Goal: Information Seeking & Learning: Compare options

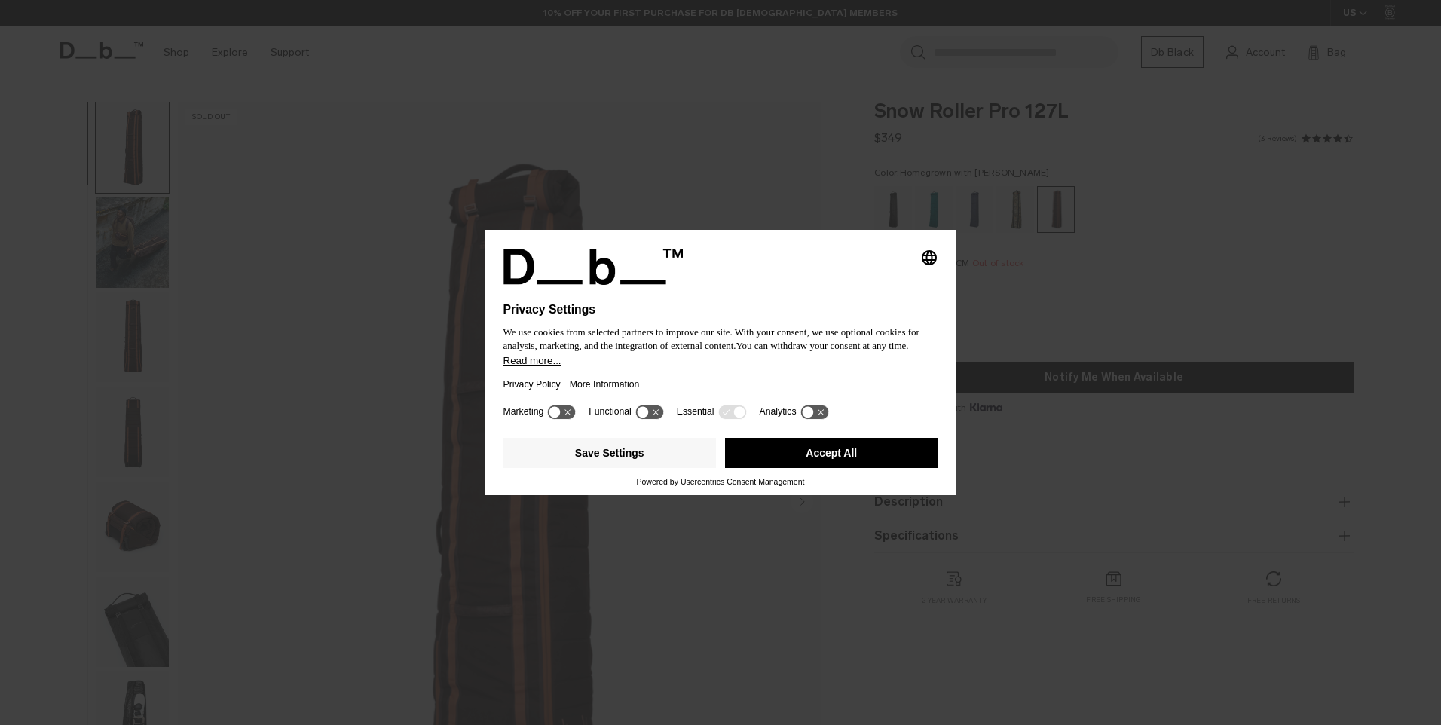
click at [839, 454] on button "Accept All" at bounding box center [831, 453] width 213 height 30
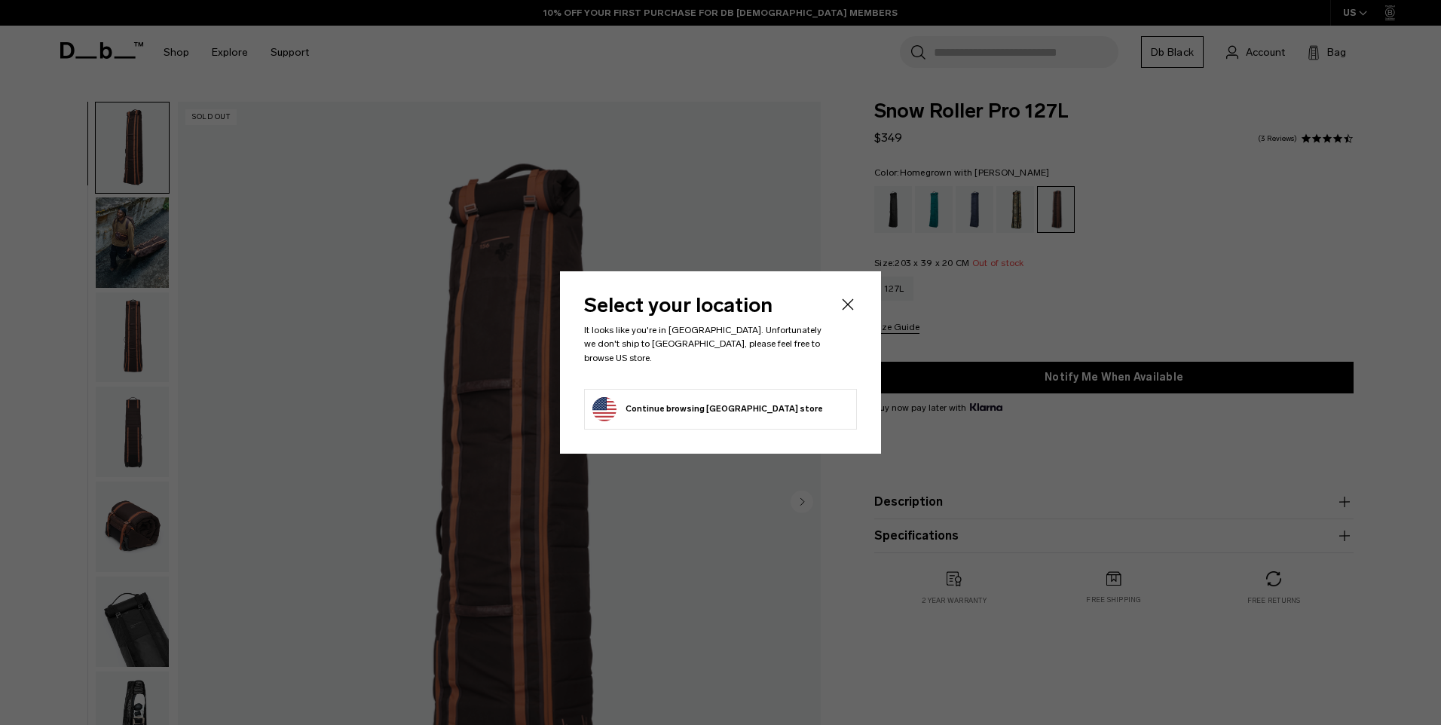
click at [843, 313] on icon "Close" at bounding box center [848, 304] width 18 height 18
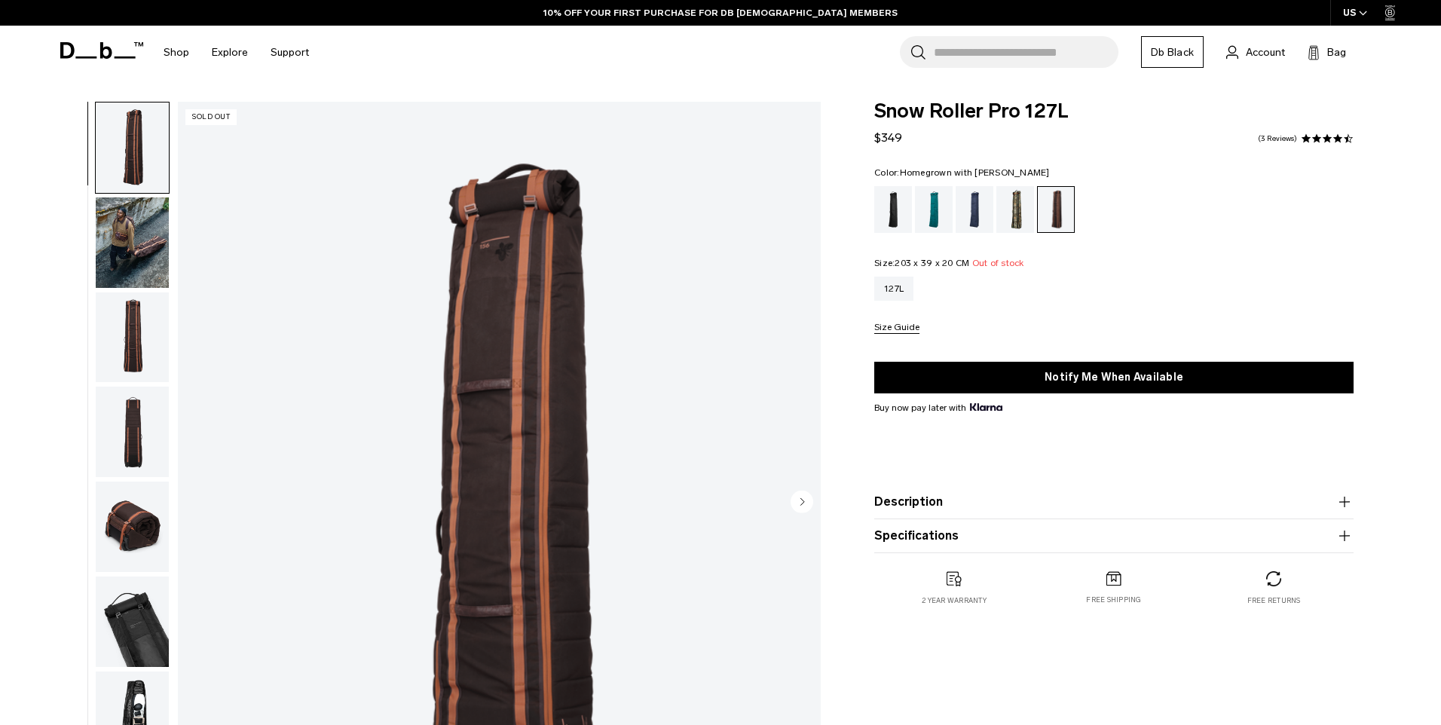
click at [1399, 724] on div at bounding box center [720, 725] width 1441 height 0
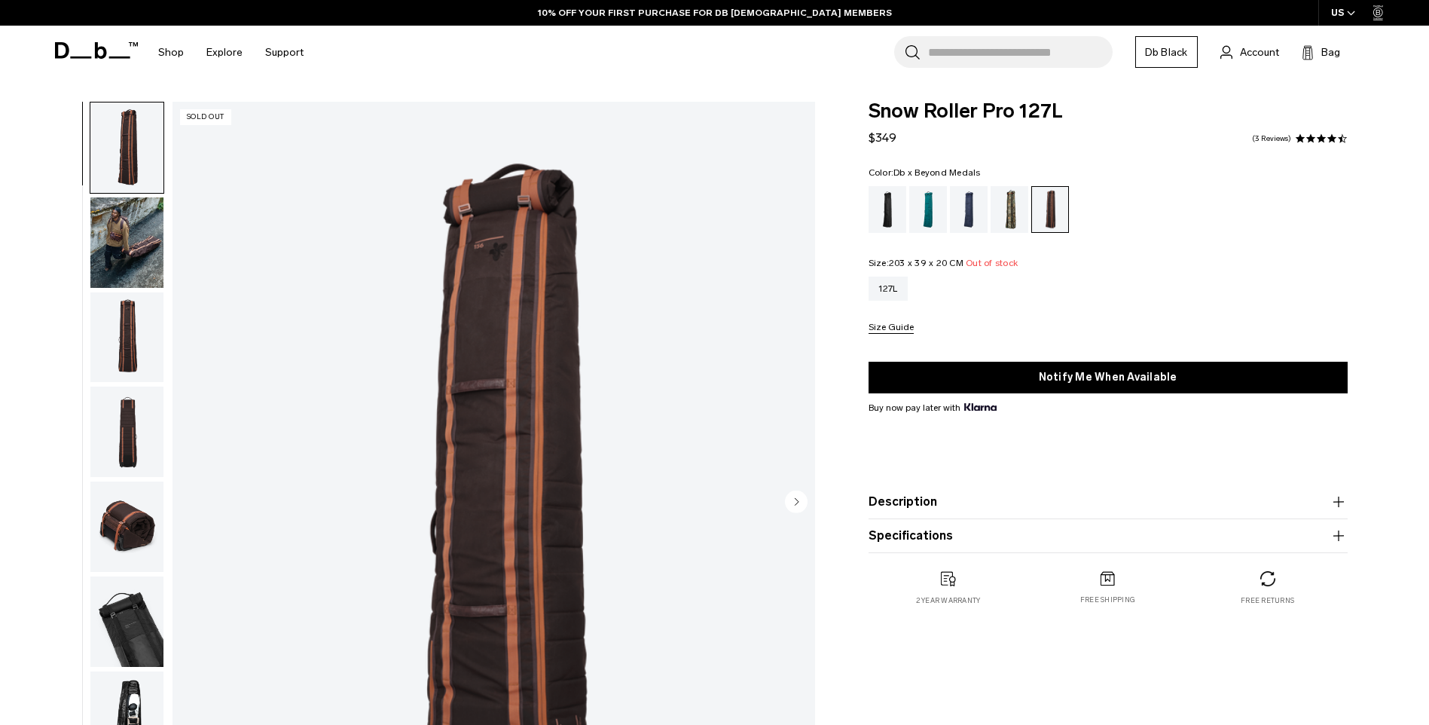
click at [1008, 215] on div "Db x Beyond Medals" at bounding box center [1010, 209] width 38 height 47
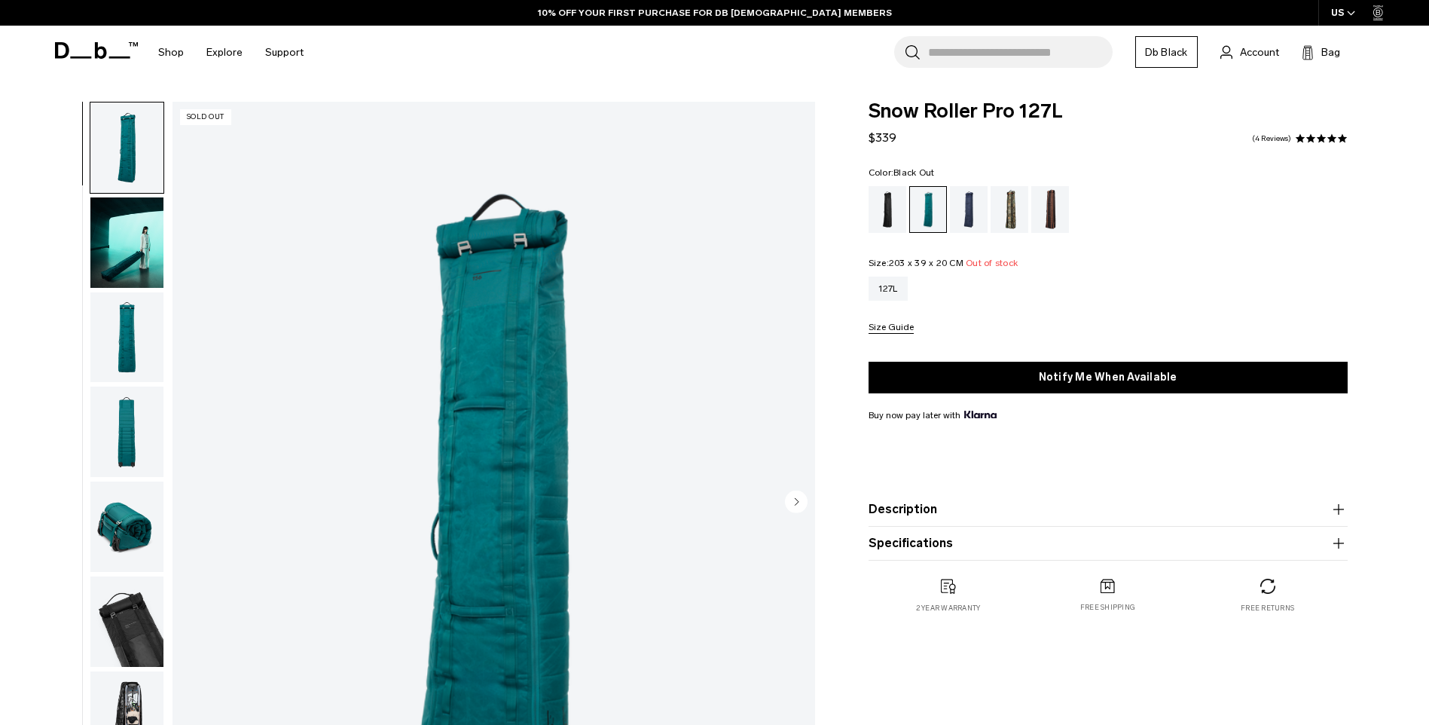
click at [884, 206] on div "Black Out" at bounding box center [888, 209] width 38 height 47
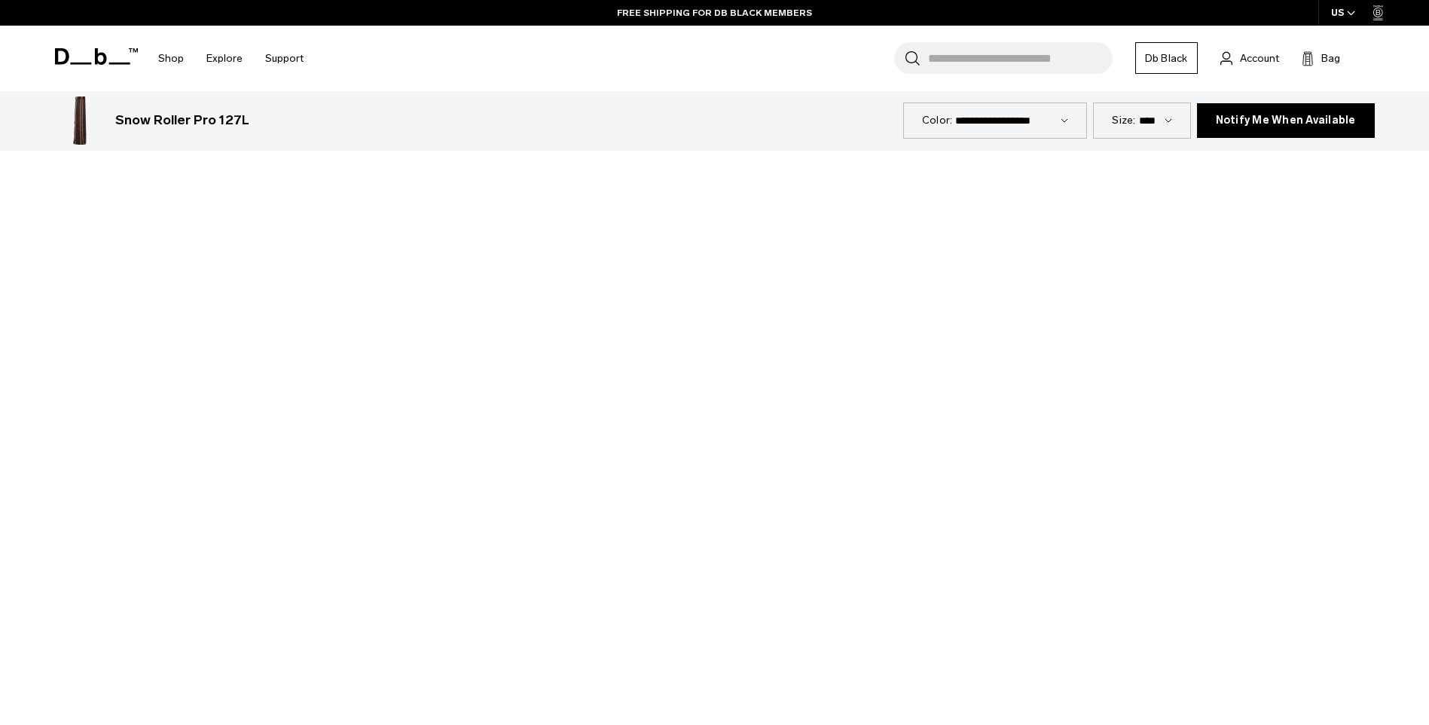
scroll to position [904, 0]
